Goal: Share content

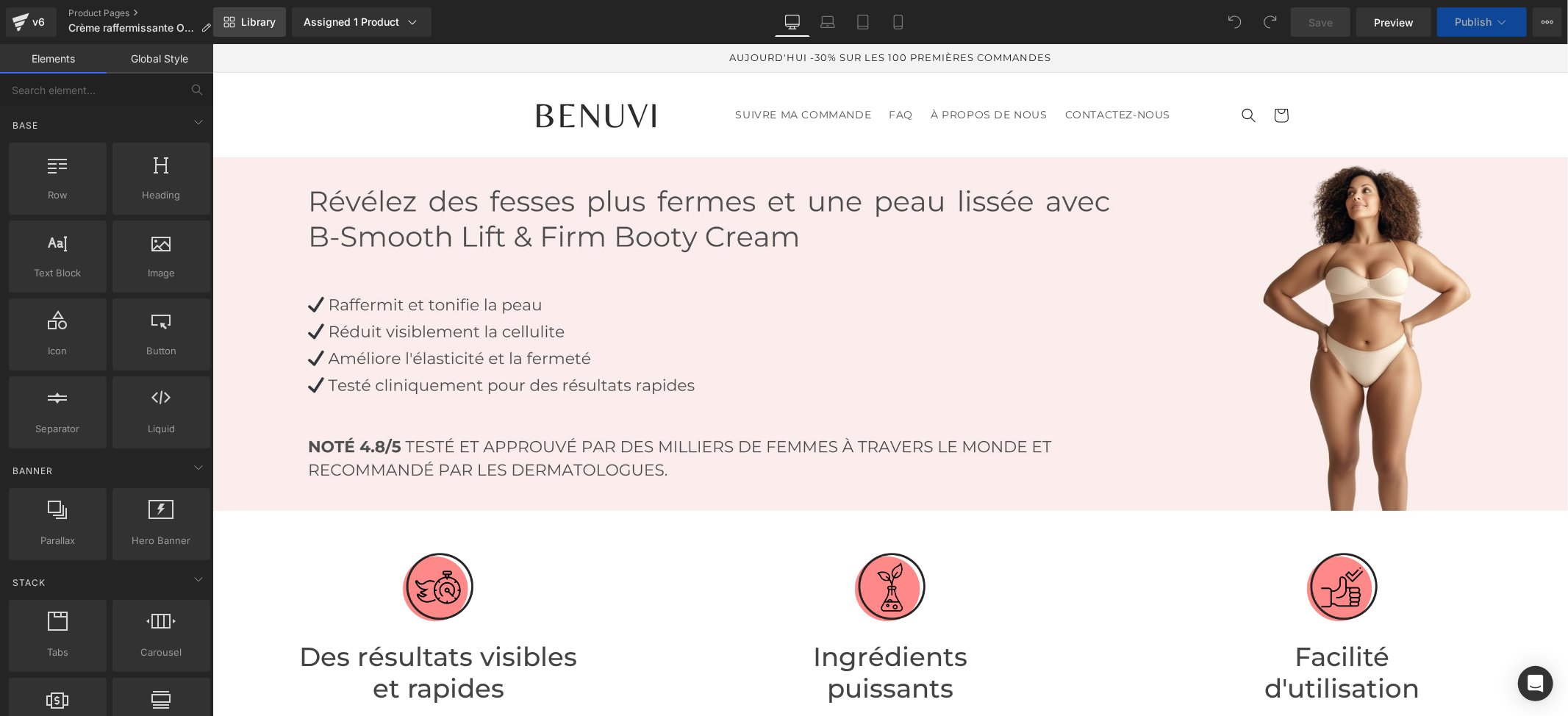
click at [248, 22] on span "Library" at bounding box center [258, 22] width 34 height 13
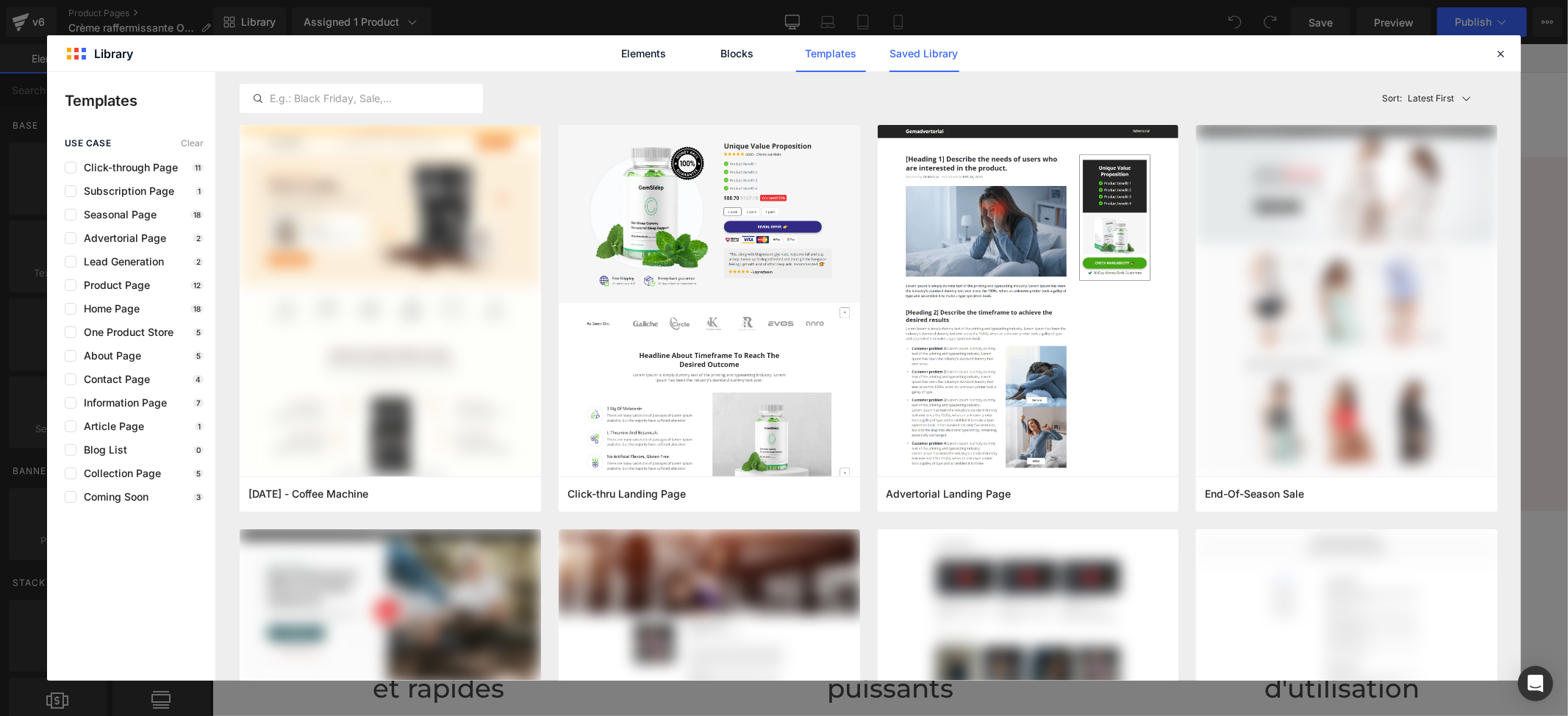
click at [928, 53] on link "Saved Library" at bounding box center [925, 53] width 70 height 37
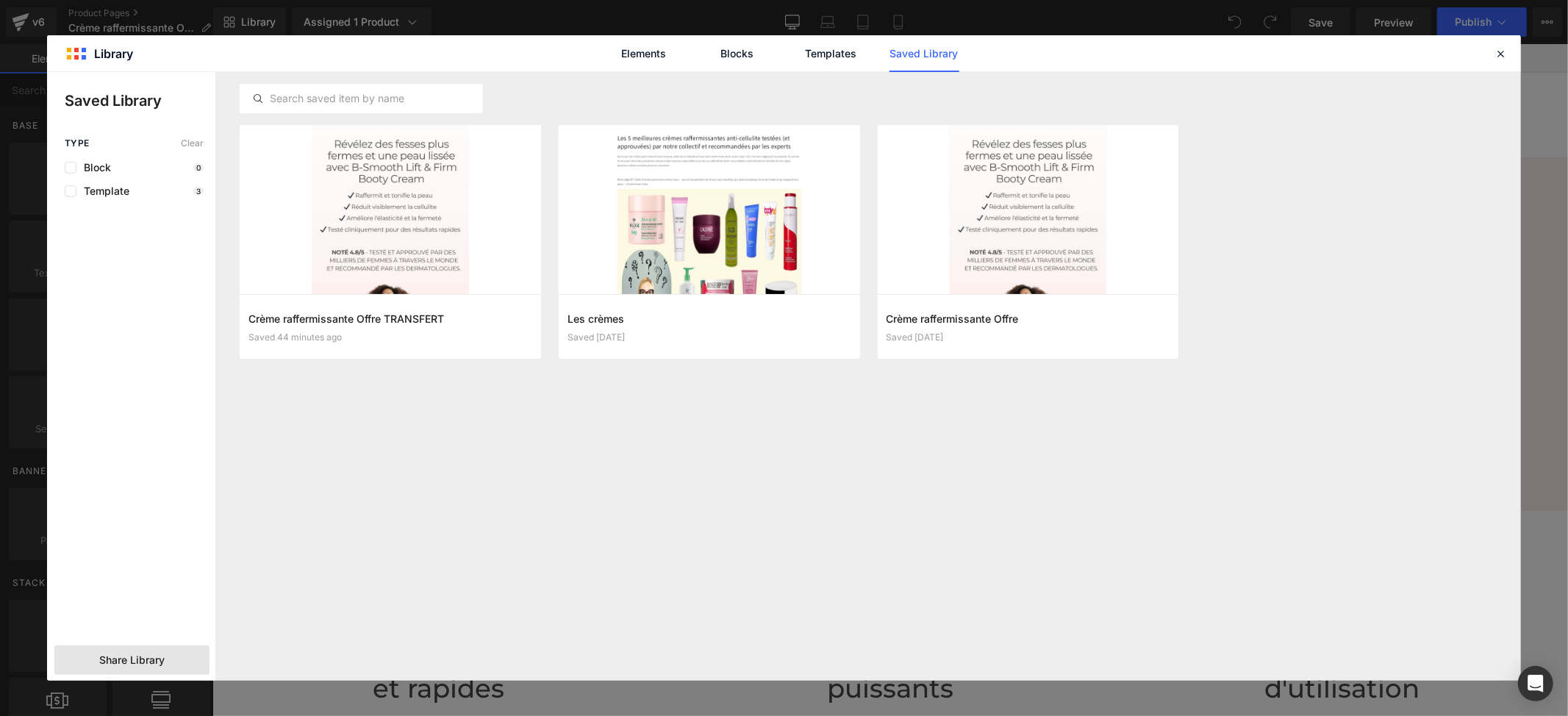
click at [156, 648] on div "Share Library" at bounding box center [132, 660] width 155 height 29
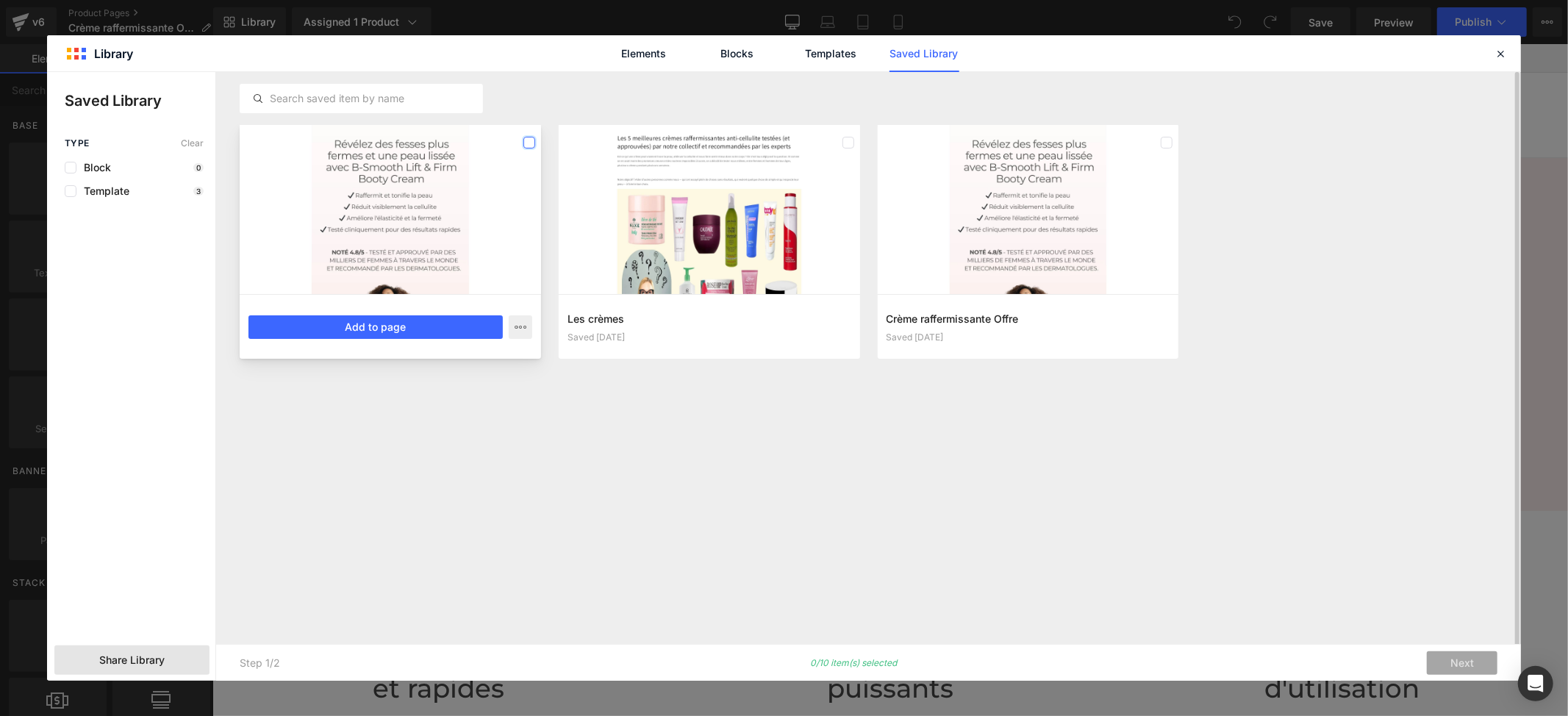
click at [530, 145] on label at bounding box center [530, 143] width 12 height 12
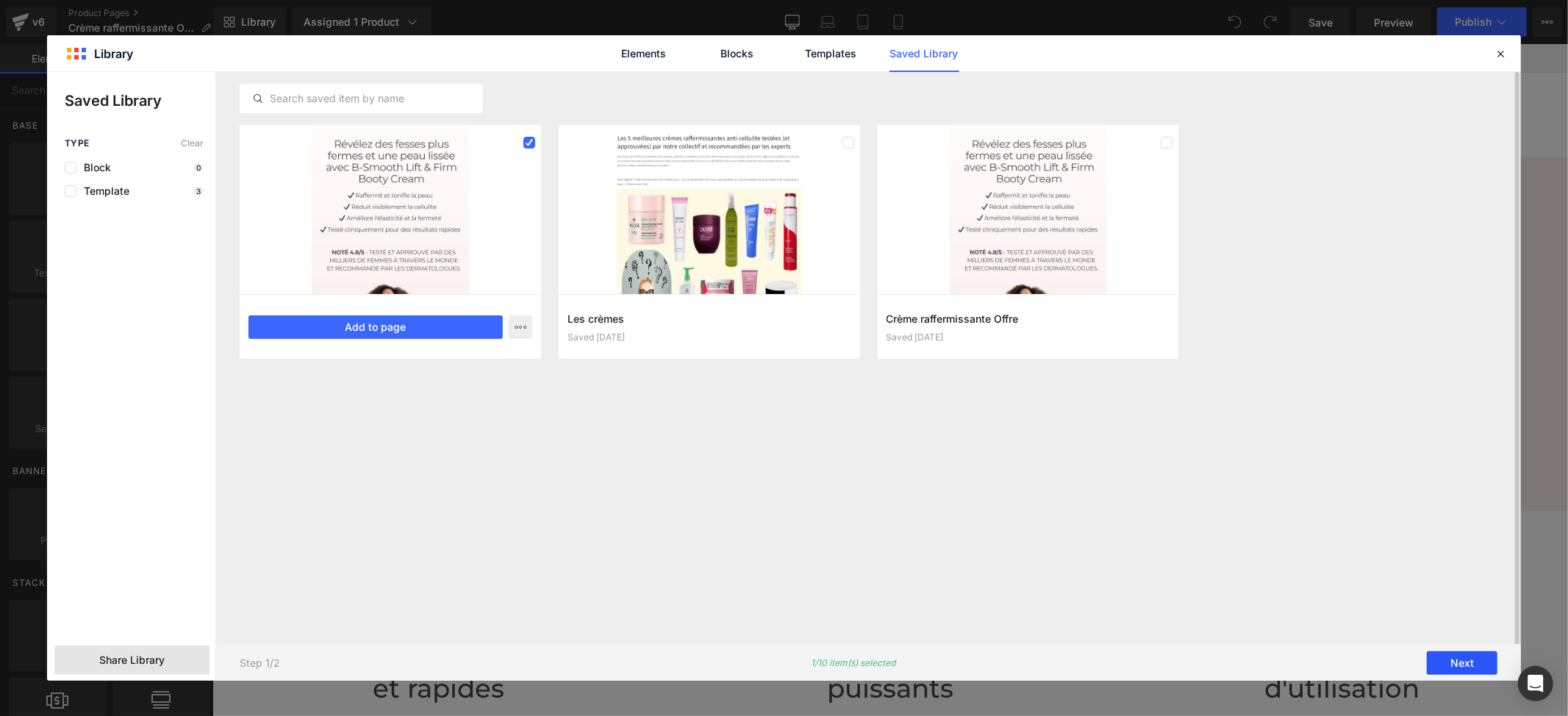
click at [1456, 671] on button "Next" at bounding box center [1462, 663] width 70 height 23
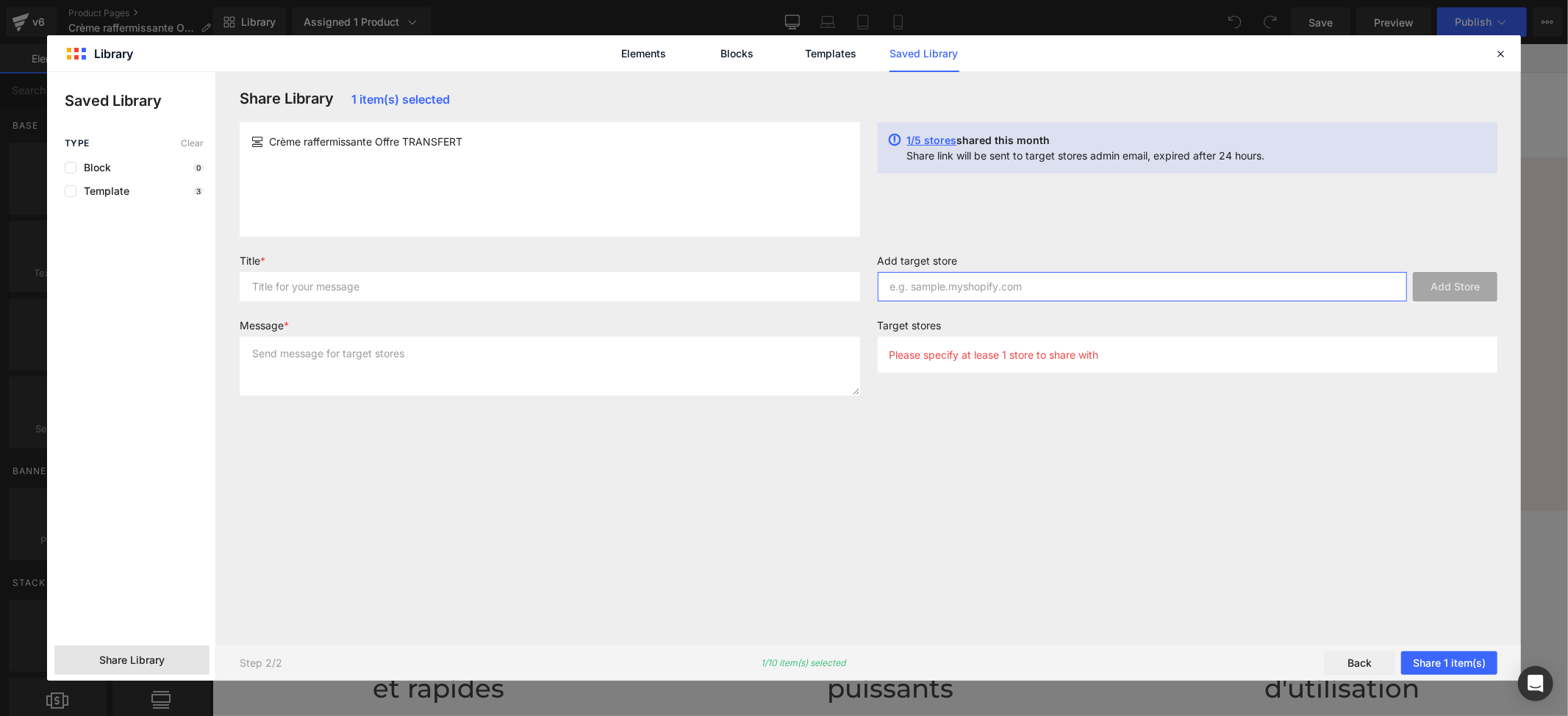
click at [951, 292] on input "text" at bounding box center [1143, 287] width 530 height 29
paste input "b8pfya-cz"
type input "b8pfya-cz"
click at [1431, 287] on button "Add Store" at bounding box center [1455, 287] width 84 height 29
copy div "Crème"
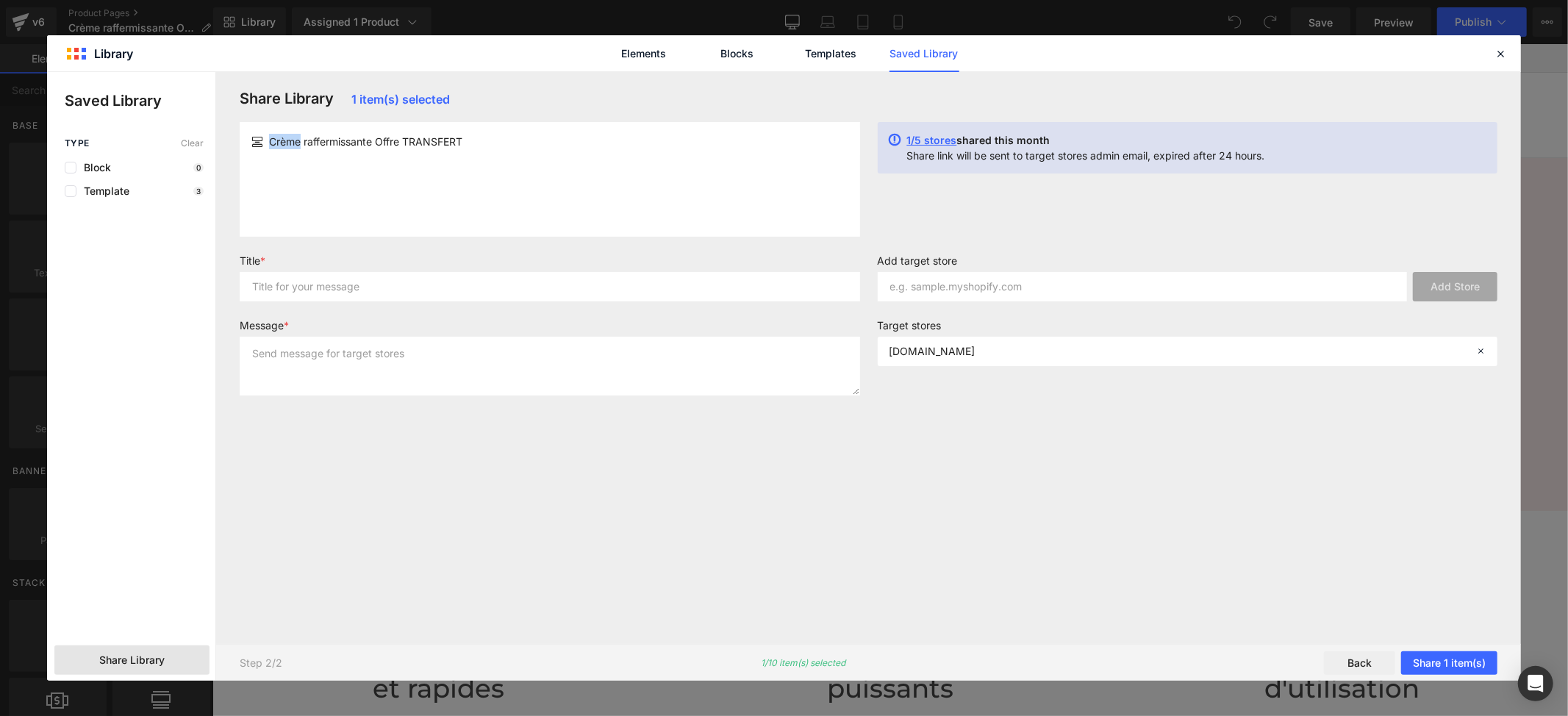
drag, startPoint x: 298, startPoint y: 138, endPoint x: 262, endPoint y: 137, distance: 36.0
click at [262, 137] on div "Crème raffermissante Offre TRANSFERT" at bounding box center [550, 141] width 597 height 15
click at [282, 292] on input "text" at bounding box center [550, 287] width 621 height 29
paste input "Crème"
type input "Crème"
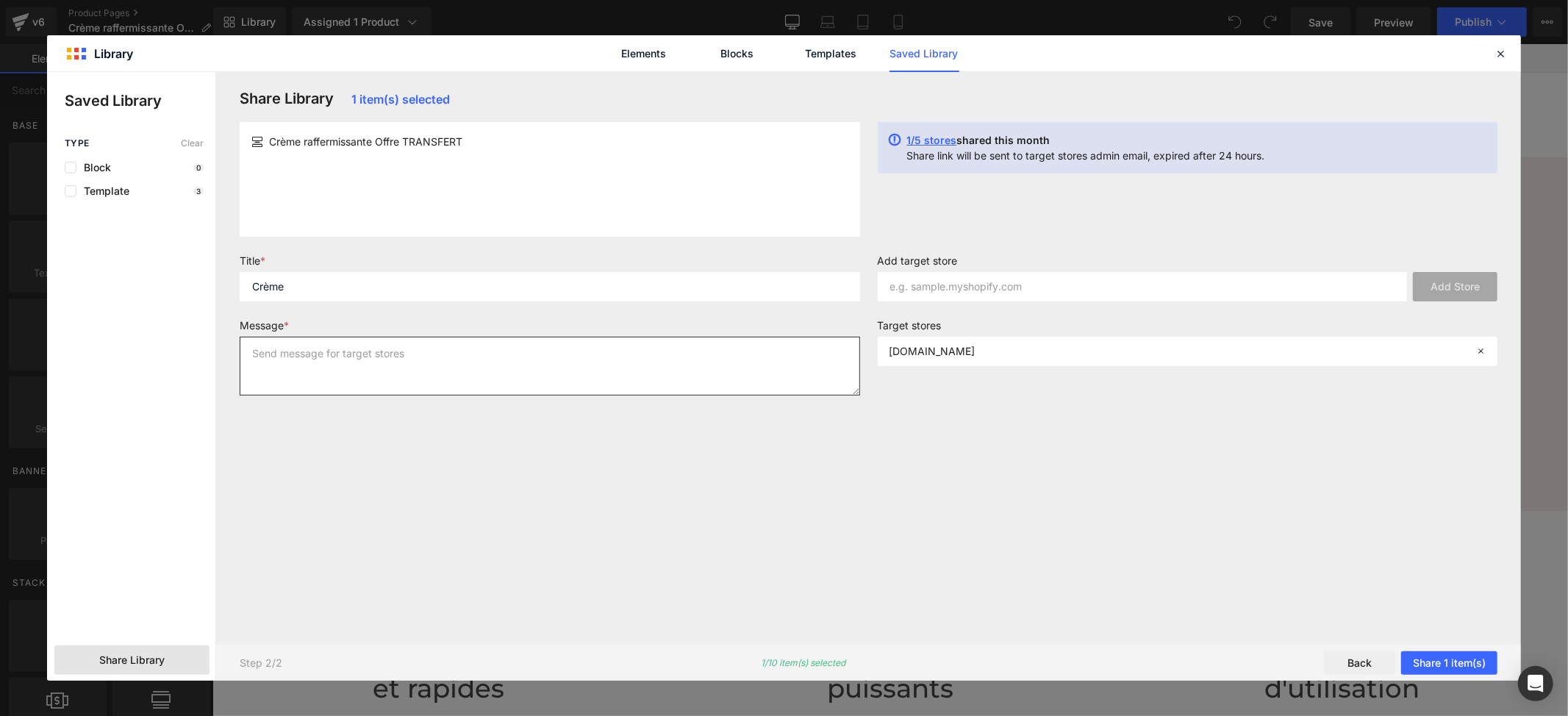
click at [312, 373] on textarea at bounding box center [550, 366] width 621 height 58
paste textarea "Crème"
type textarea "Crème"
click at [1436, 662] on button "Share 1 item(s)" at bounding box center [1449, 663] width 96 height 23
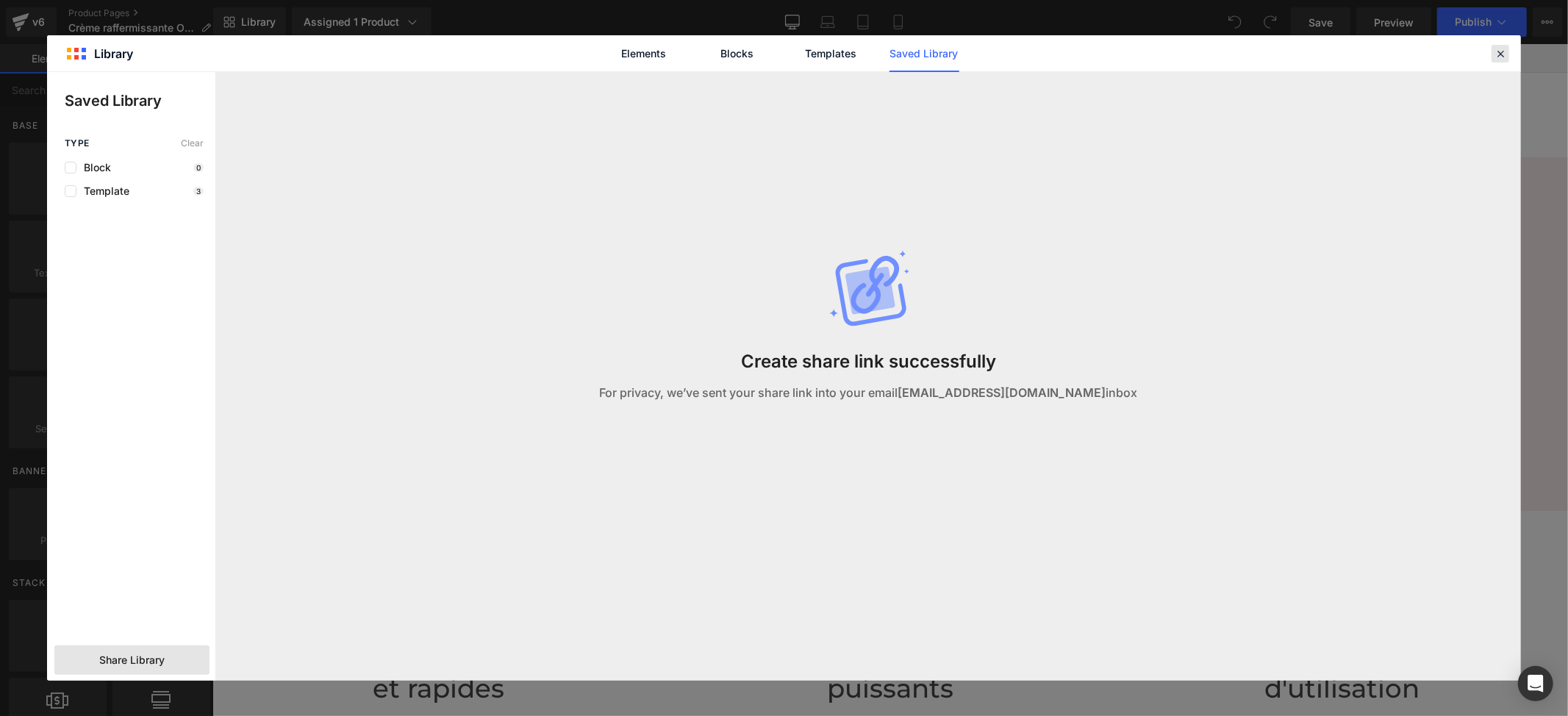
click at [1499, 56] on icon at bounding box center [1500, 53] width 13 height 13
